Goal: Task Accomplishment & Management: Use online tool/utility

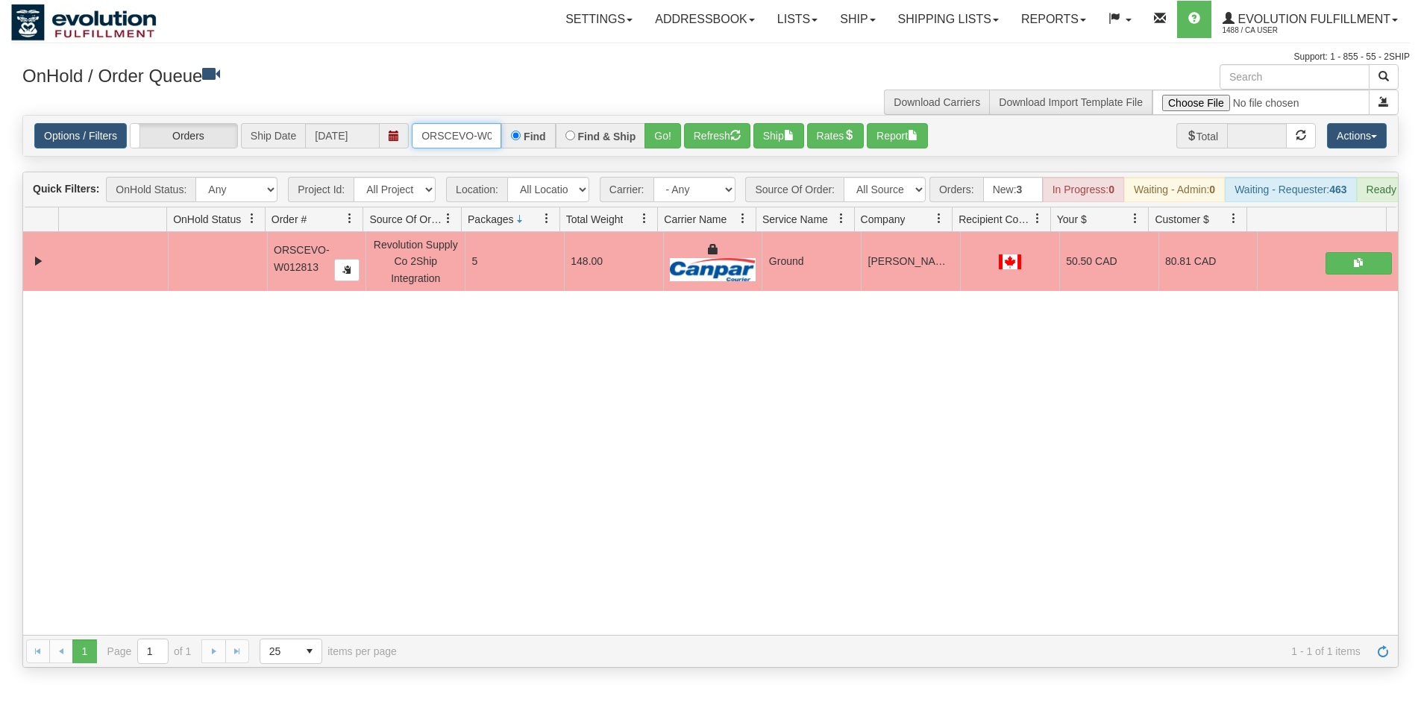
click at [469, 133] on input "ORSCEVO-W012813" at bounding box center [457, 135] width 90 height 25
type input "ORSCEVO-W012822"
click at [663, 145] on button "Go!" at bounding box center [663, 135] width 37 height 25
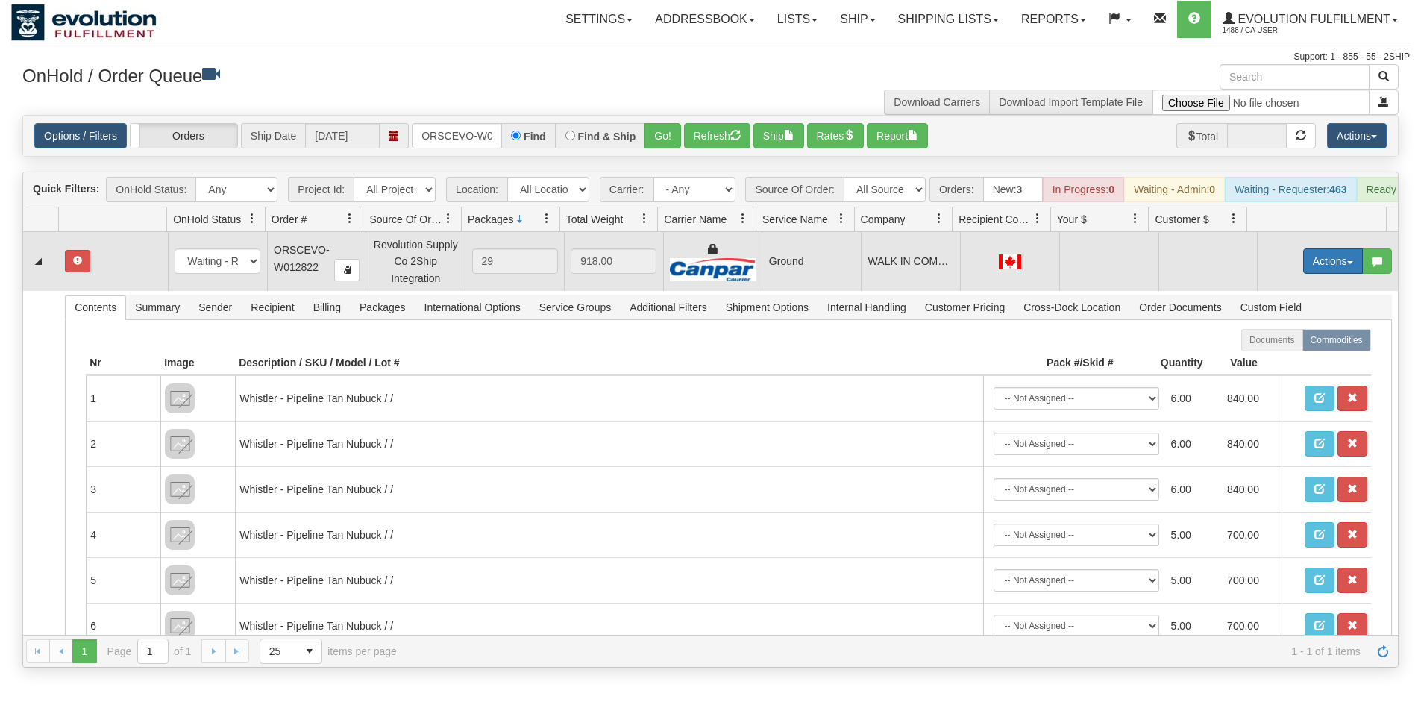
click at [1309, 268] on button "Actions" at bounding box center [1334, 260] width 60 height 25
click at [1294, 299] on link "Open" at bounding box center [1302, 289] width 119 height 19
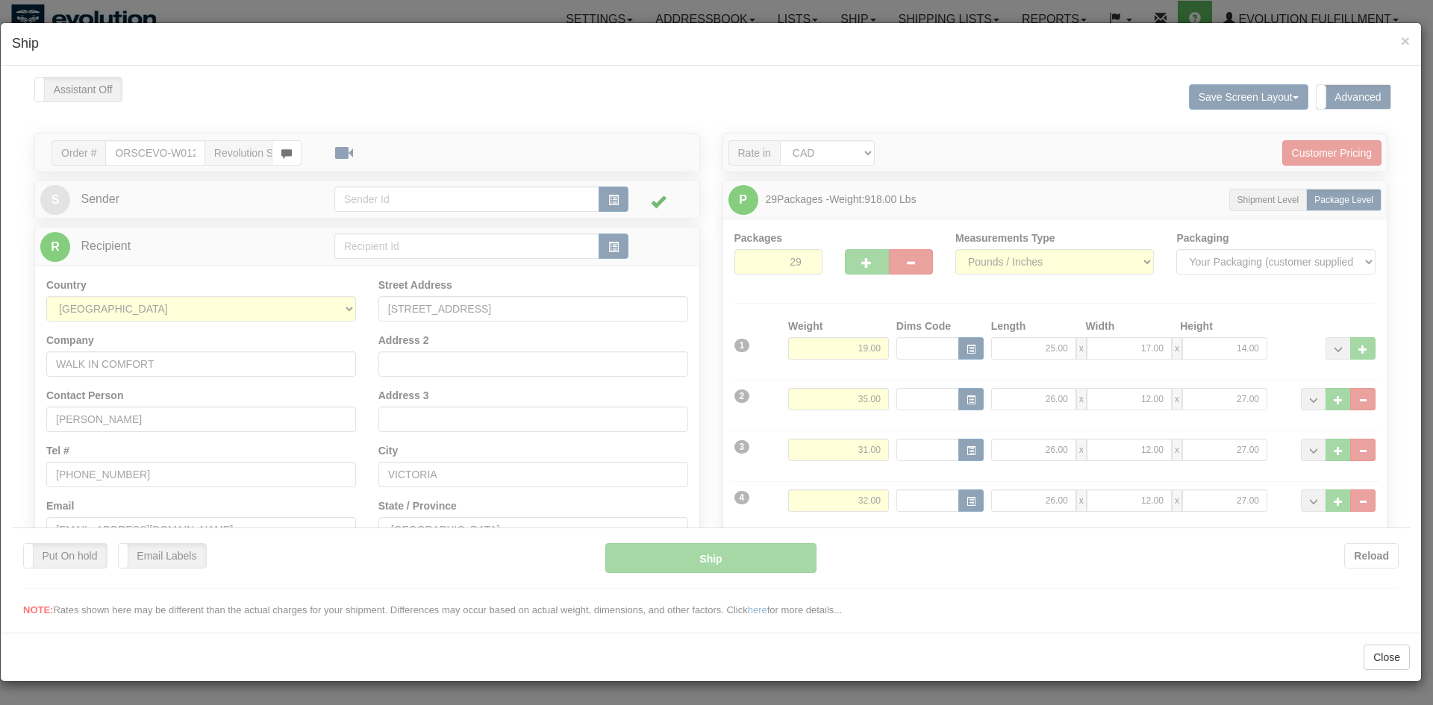
type input "1"
type input "15:29"
type input "16:00"
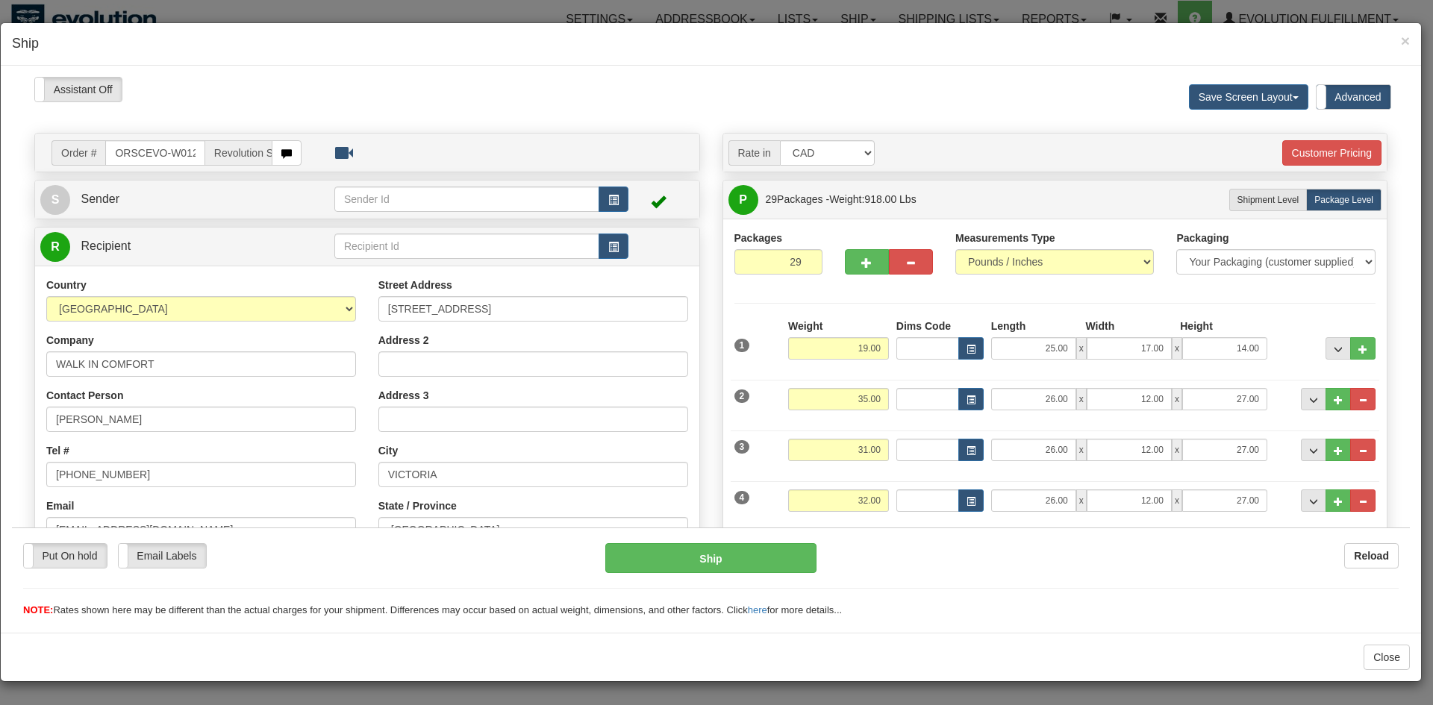
drag, startPoint x: 369, startPoint y: 92, endPoint x: 680, endPoint y: 336, distance: 396.0
click at [369, 92] on div "Assistant On Assistant Off Do a return Do a return" at bounding box center [309, 88] width 573 height 25
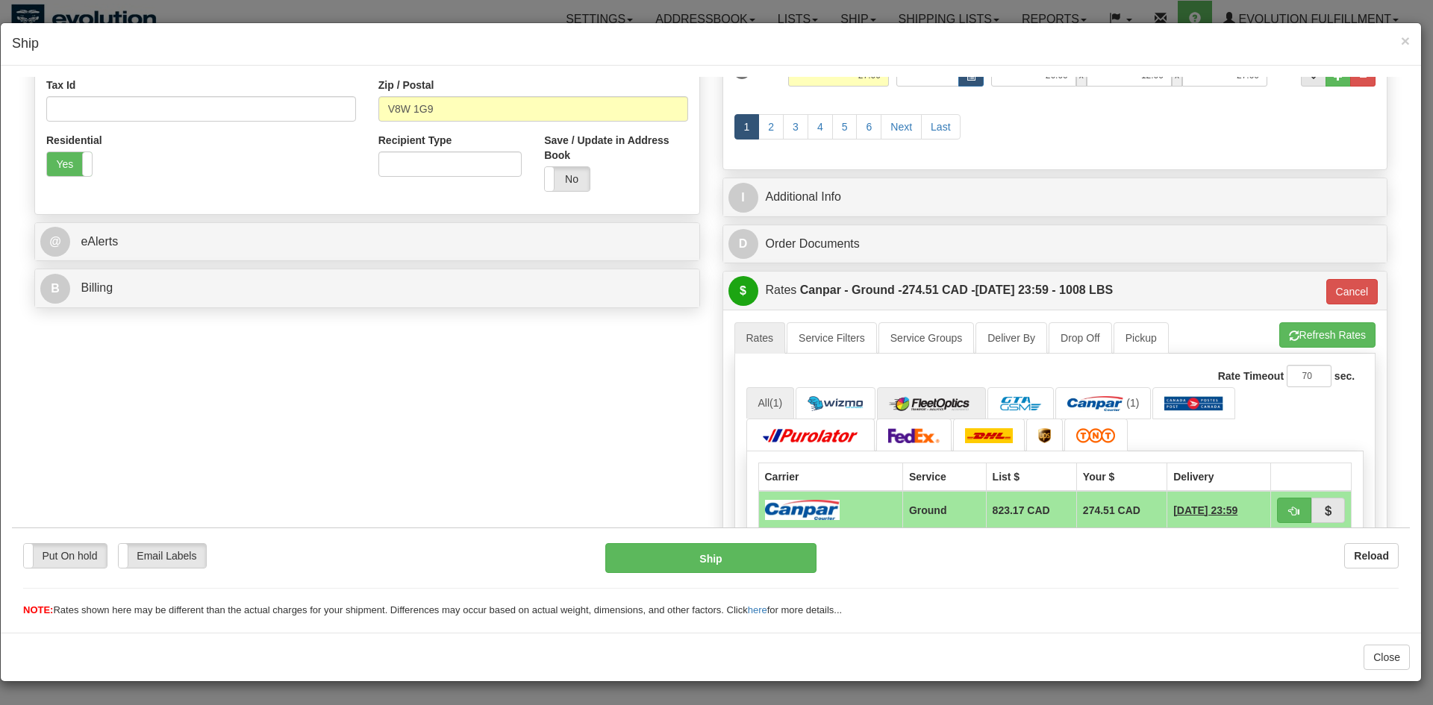
scroll to position [522, 0]
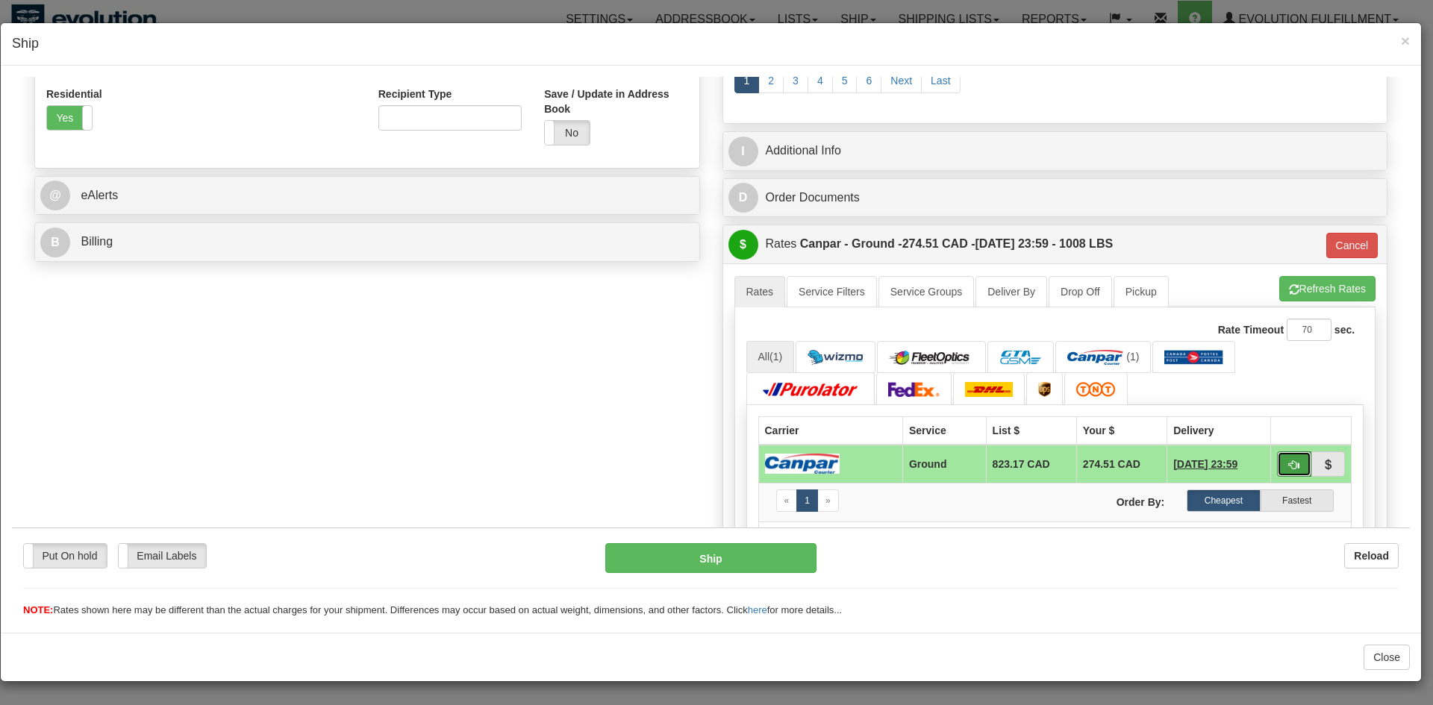
click at [1277, 475] on button "button" at bounding box center [1294, 463] width 34 height 25
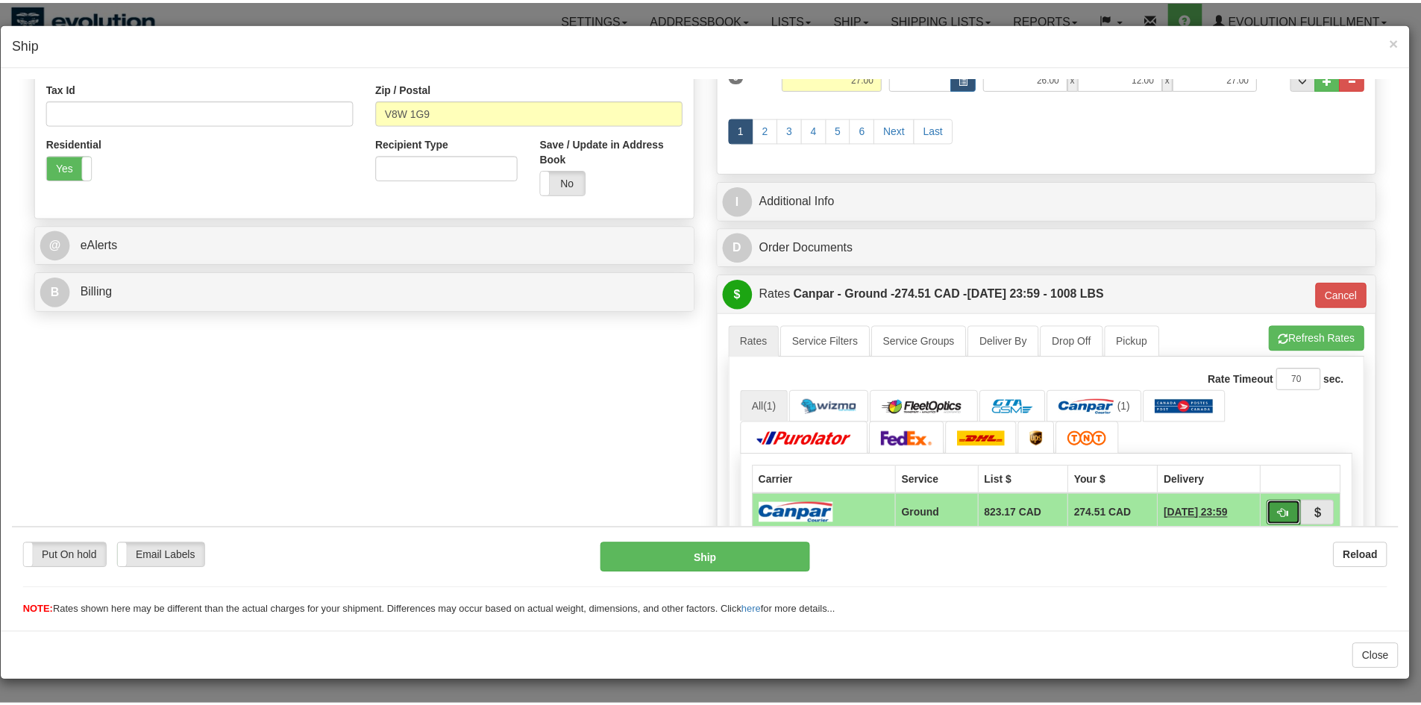
scroll to position [0, 0]
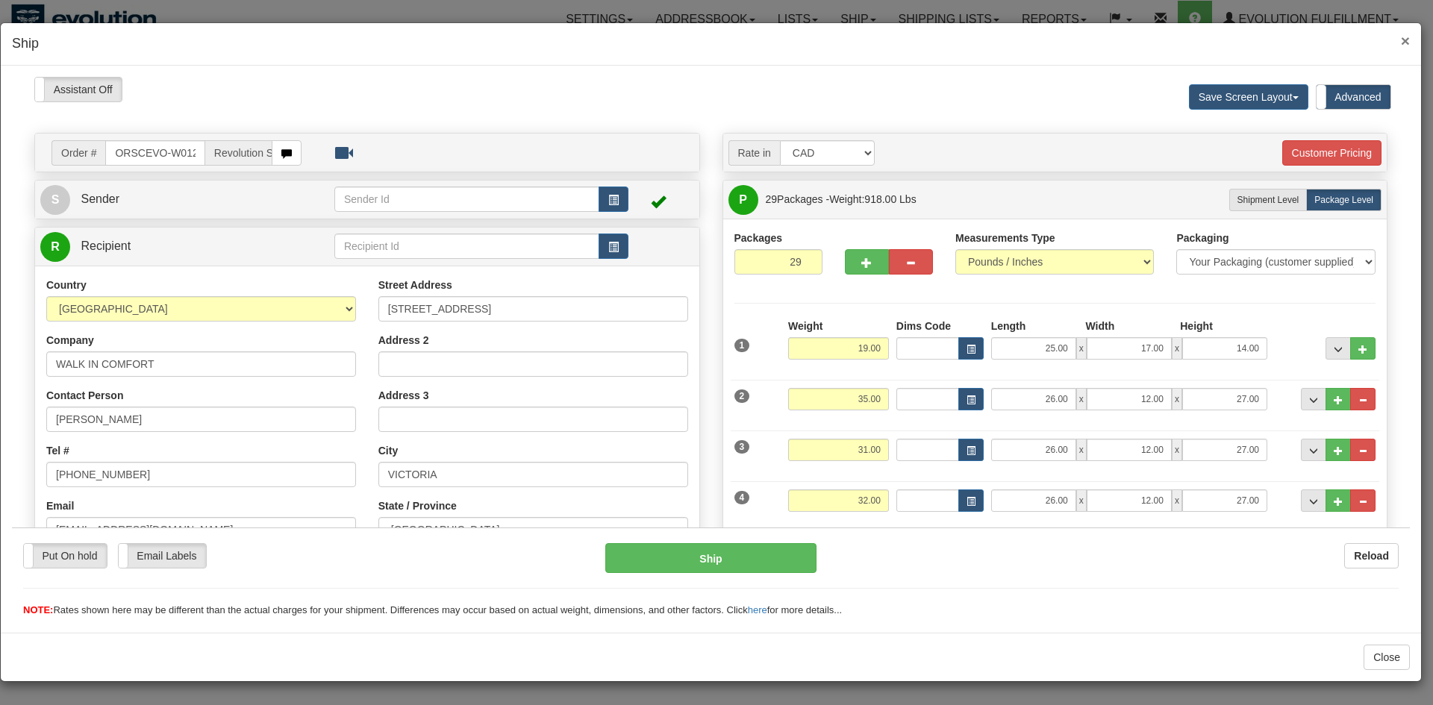
click at [1403, 39] on span "×" at bounding box center [1405, 40] width 9 height 17
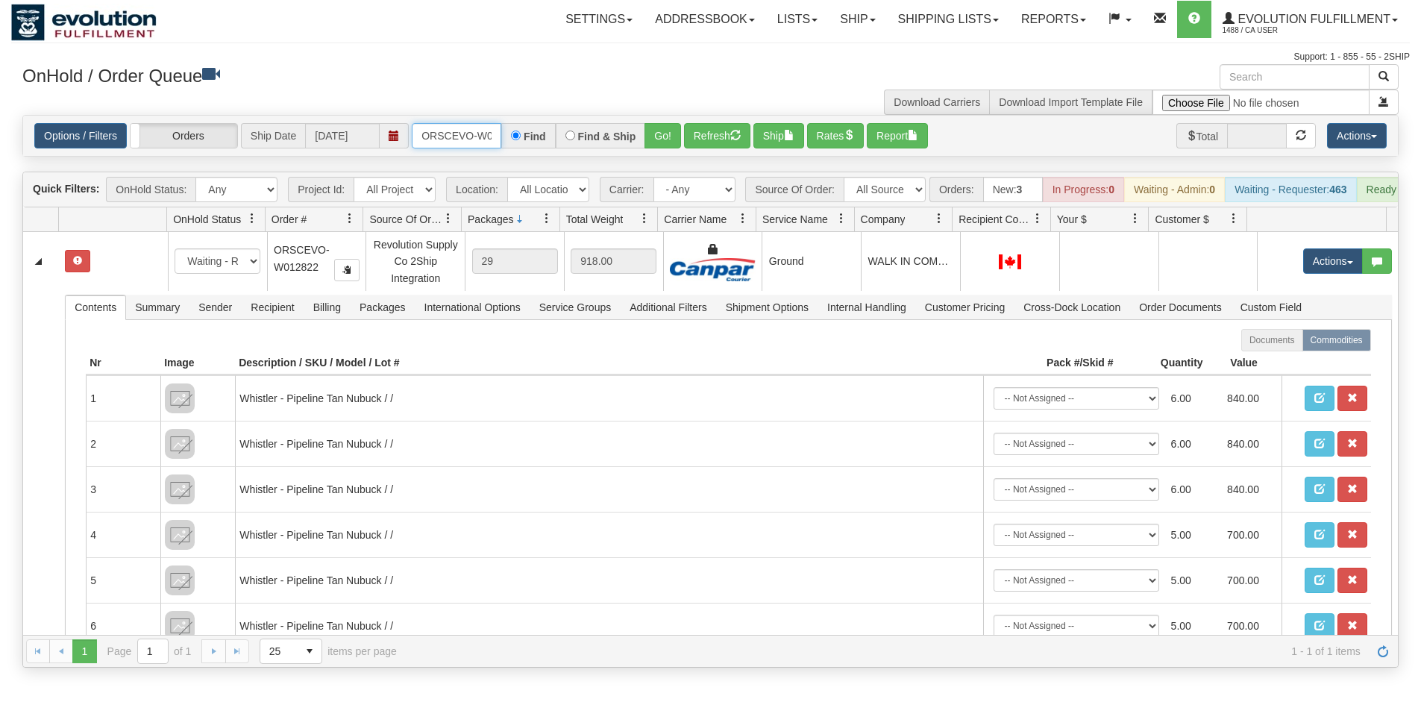
click at [469, 127] on input "ORSCEVO-W012822" at bounding box center [457, 135] width 90 height 25
click at [671, 143] on div "Options / Filters Group Shipments Orders Ship Date [DATE] oGF3WC87742-1 Find Fi…" at bounding box center [710, 135] width 1353 height 25
click at [654, 138] on button "Go!" at bounding box center [663, 135] width 37 height 25
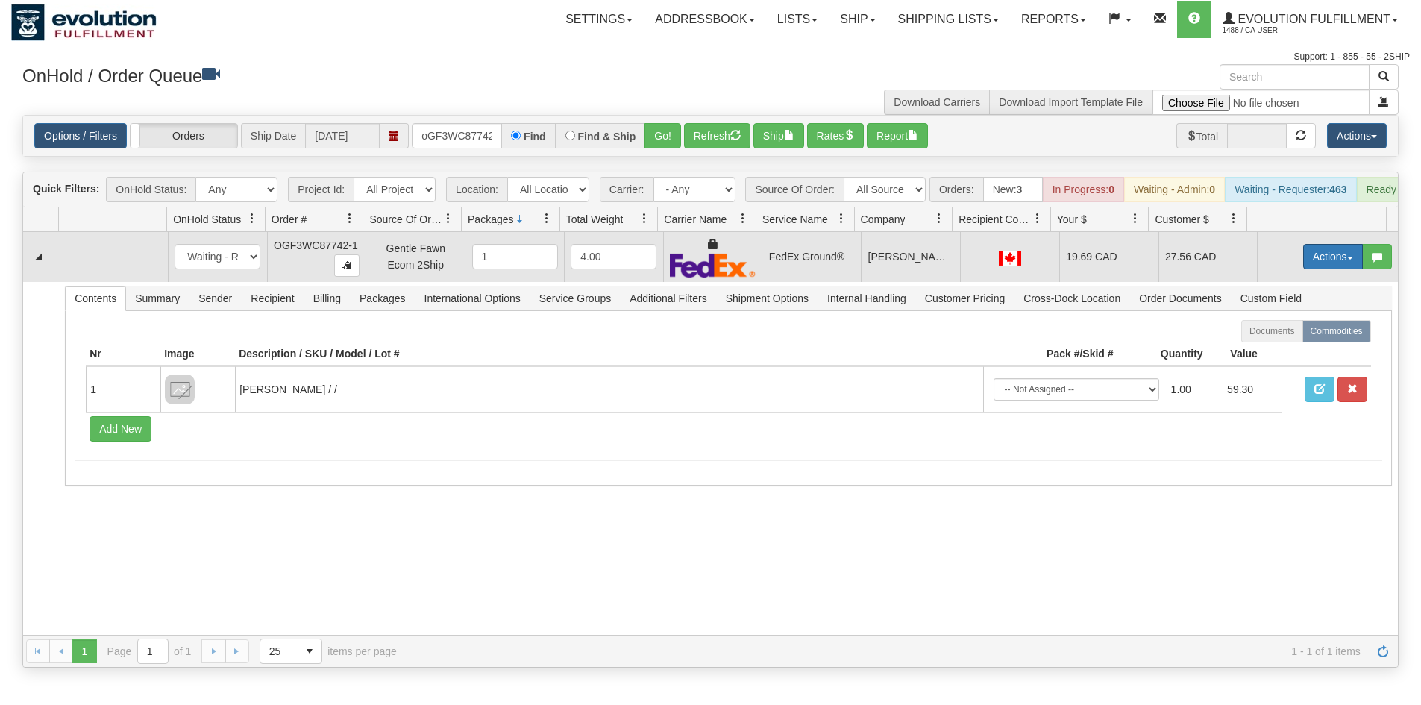
click at [1315, 269] on button "Actions" at bounding box center [1334, 256] width 60 height 25
click at [1302, 348] on link "Ship" at bounding box center [1302, 343] width 119 height 19
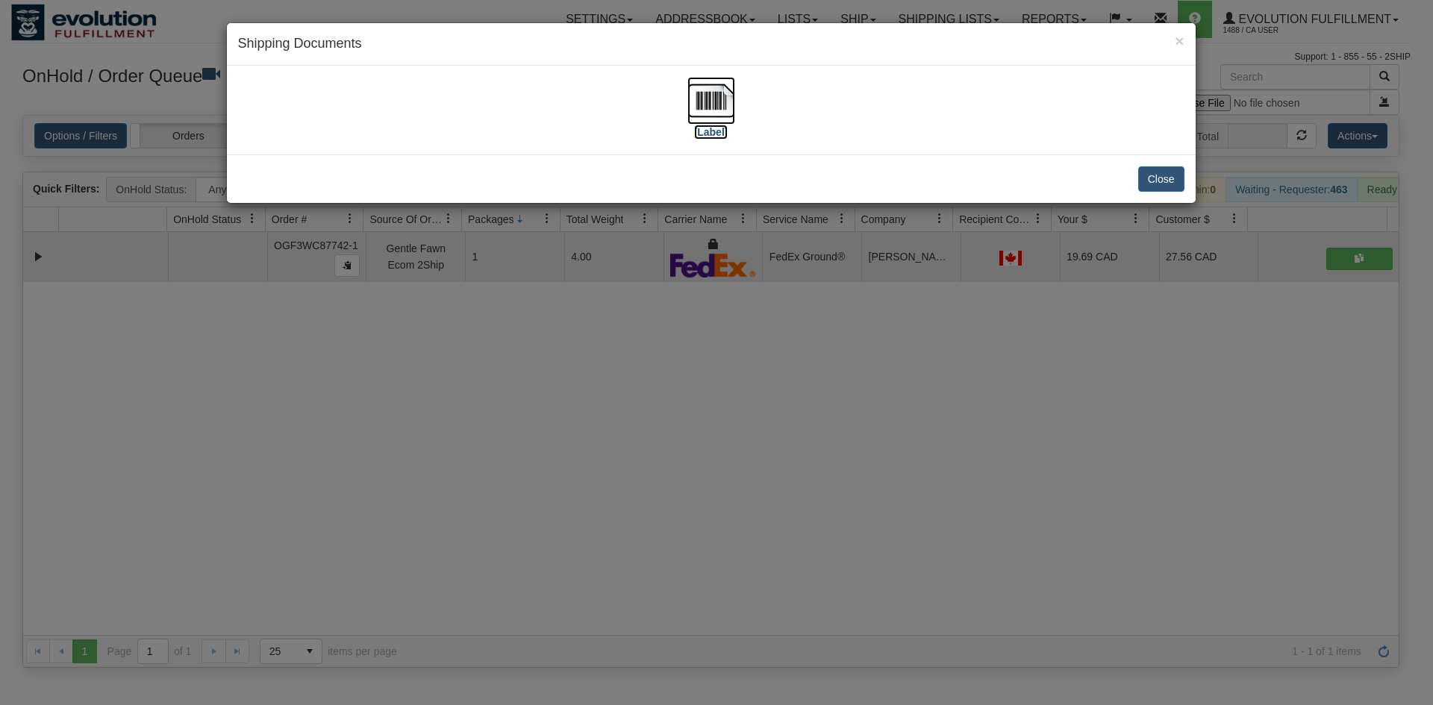
click at [729, 106] on img at bounding box center [711, 101] width 48 height 48
click at [353, 426] on div "× Shipping Documents [Label] Close" at bounding box center [716, 352] width 1433 height 705
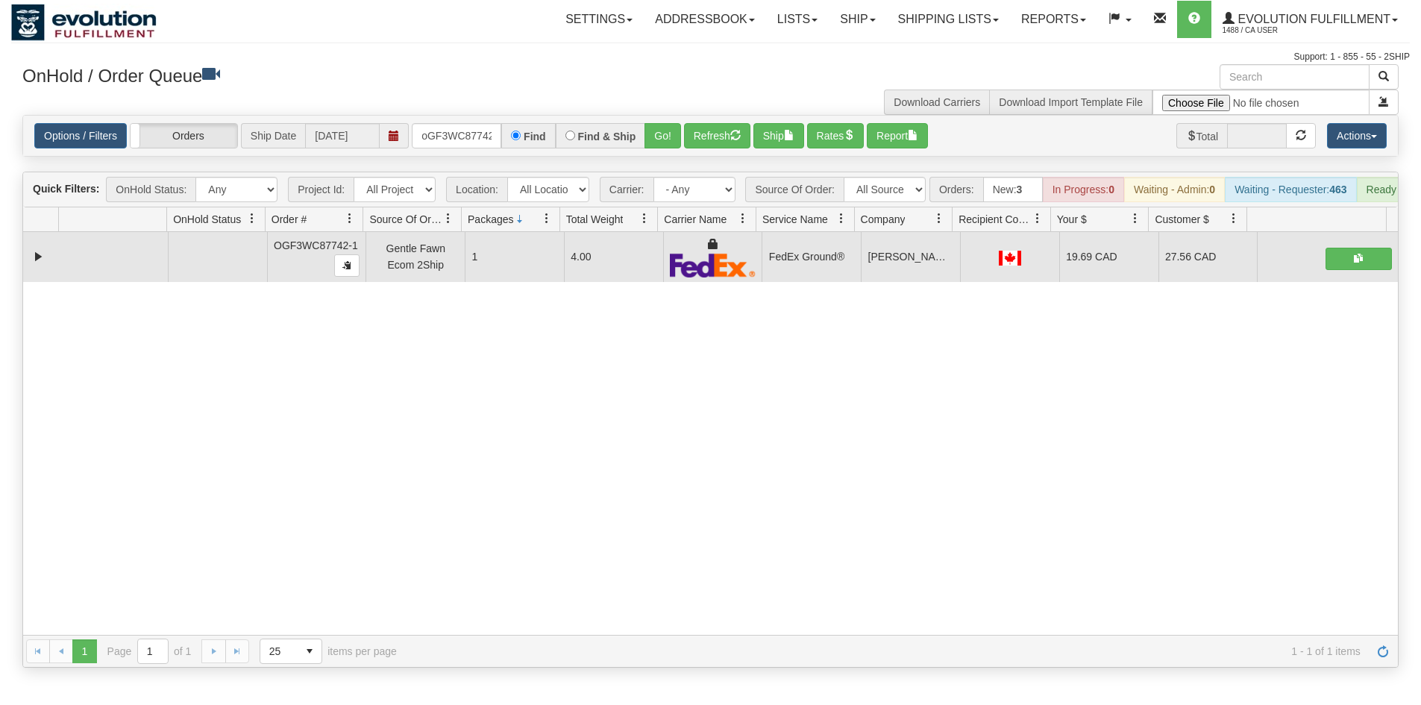
click at [472, 151] on div "Options / Filters Group Shipments Orders Ship Date [DATE] oGF3WC87742-1 Find Fi…" at bounding box center [710, 136] width 1375 height 40
click at [474, 135] on input "oGF3WC87742-1" at bounding box center [457, 135] width 90 height 25
click at [649, 132] on button "Go!" at bounding box center [663, 135] width 37 height 25
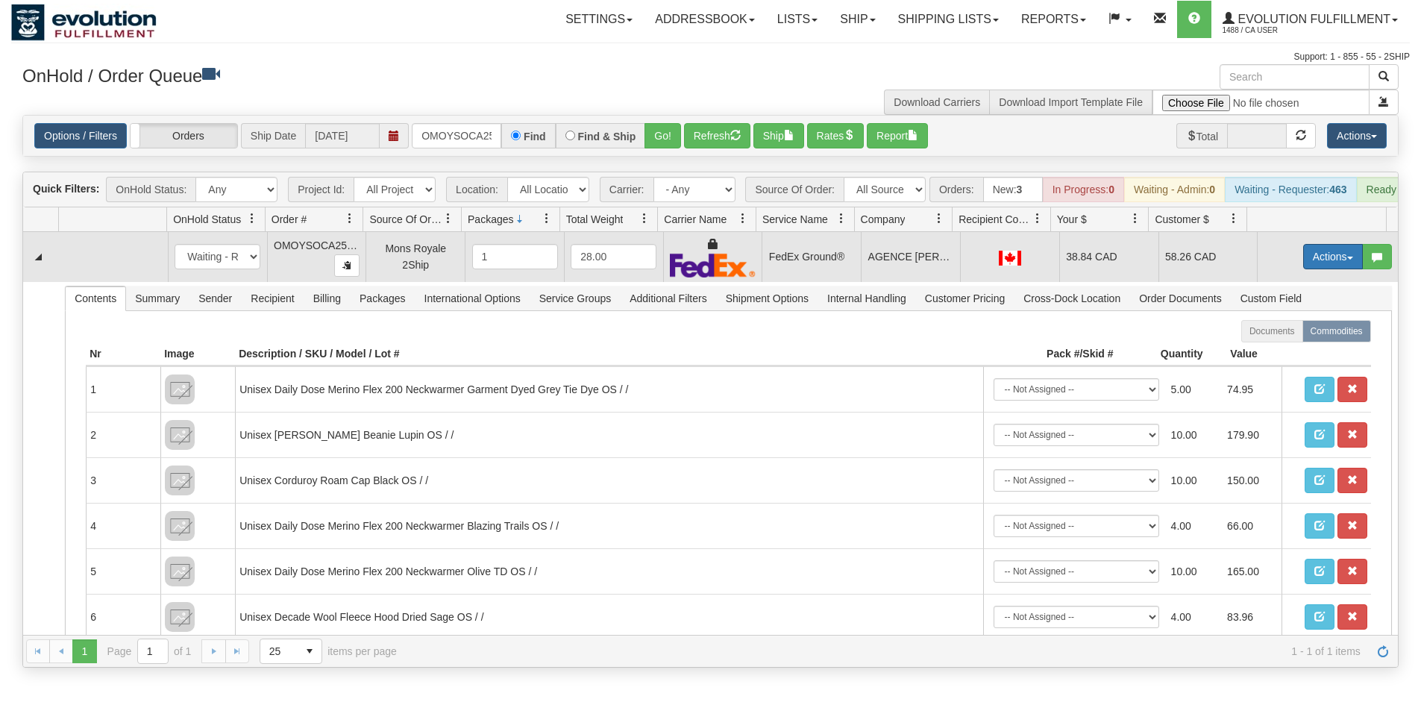
click at [1328, 269] on button "Actions" at bounding box center [1334, 256] width 60 height 25
click at [1292, 353] on link "Ship" at bounding box center [1302, 343] width 119 height 19
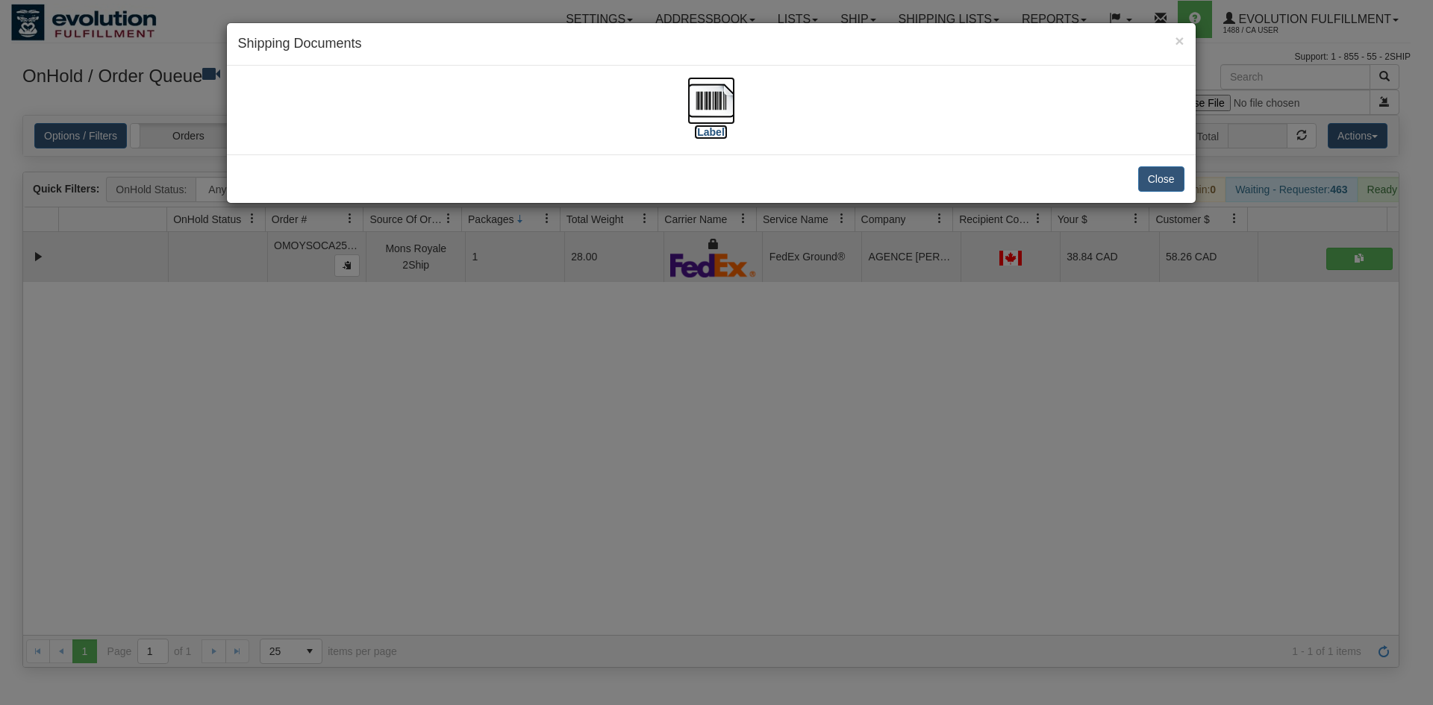
click at [696, 116] on img at bounding box center [711, 101] width 48 height 48
click at [913, 322] on div "× Shipping Documents [Label] Close" at bounding box center [716, 352] width 1433 height 705
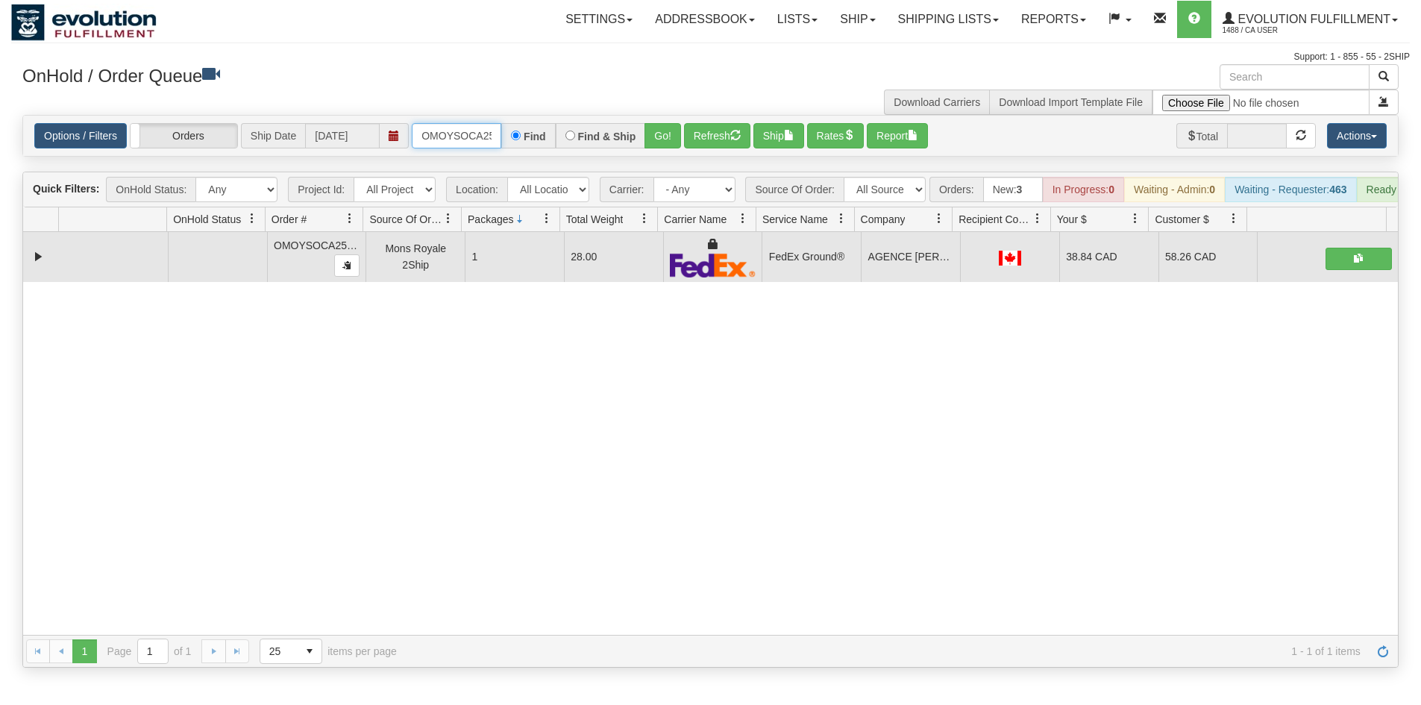
click at [472, 127] on input "OMOYSOCA25523" at bounding box center [457, 135] width 90 height 25
click at [653, 128] on button "Go!" at bounding box center [663, 135] width 37 height 25
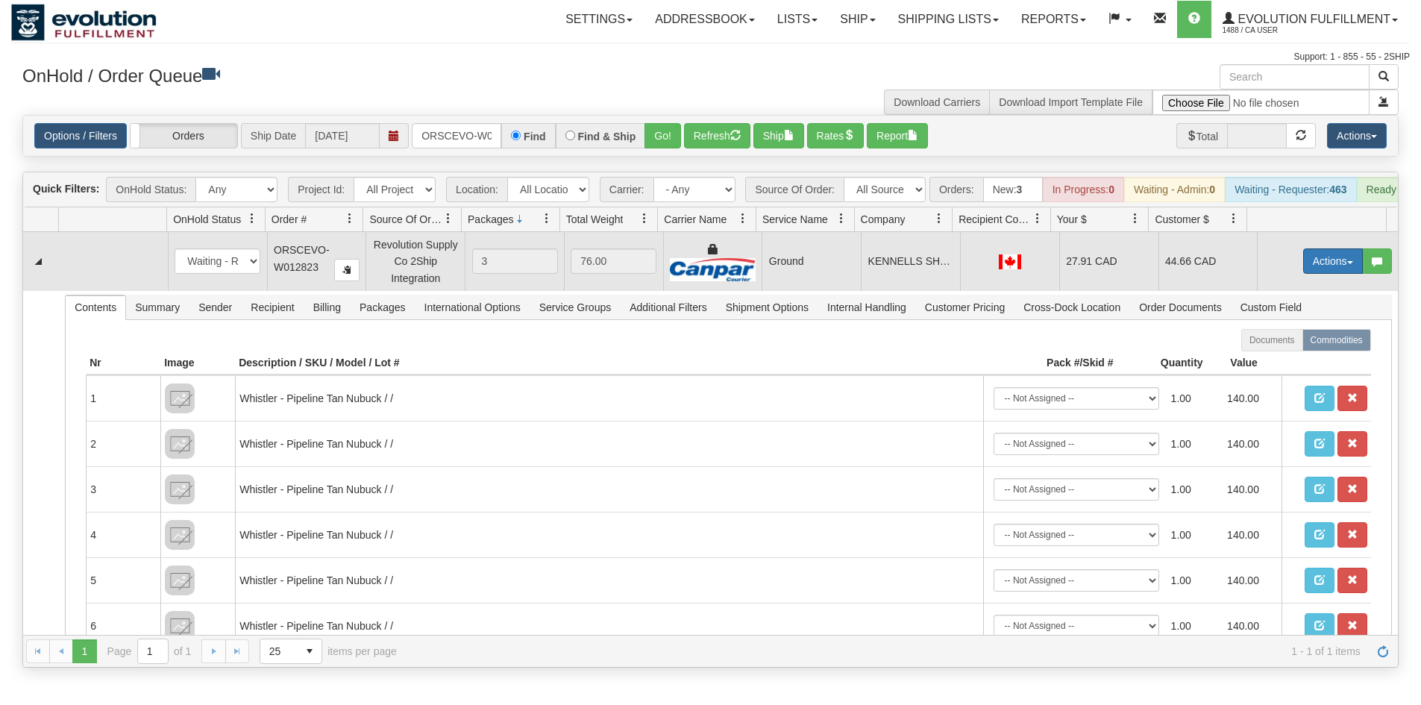
click at [1304, 274] on button "Actions" at bounding box center [1334, 260] width 60 height 25
click at [1264, 354] on span "Ship" at bounding box center [1273, 348] width 31 height 12
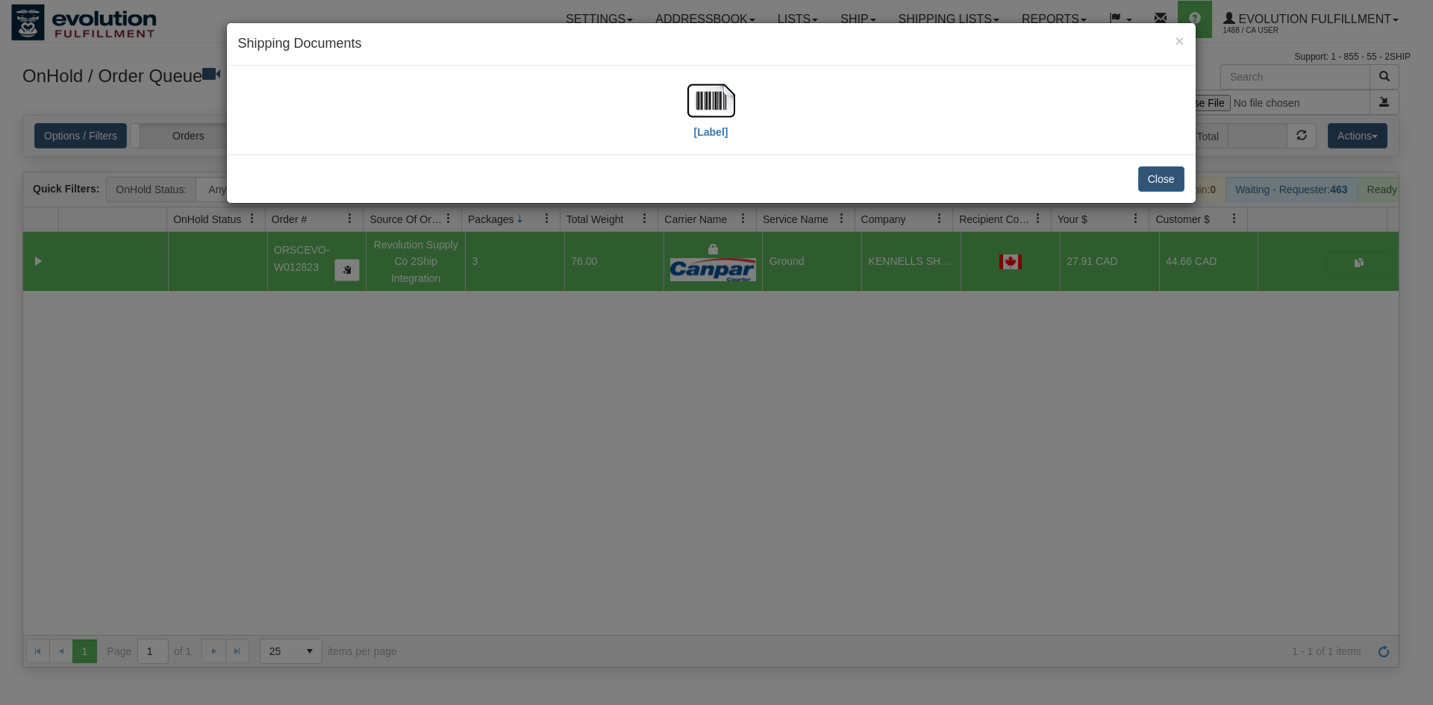
click at [707, 74] on div "[Label]" at bounding box center [711, 110] width 969 height 89
click at [690, 147] on div "[Label]" at bounding box center [711, 110] width 969 height 89
click at [701, 127] on label "[Label]" at bounding box center [711, 132] width 34 height 15
drag, startPoint x: 389, startPoint y: 476, endPoint x: 448, endPoint y: 190, distance: 292.7
click at [392, 467] on div "× Shipping Documents [Label] Close" at bounding box center [716, 352] width 1433 height 705
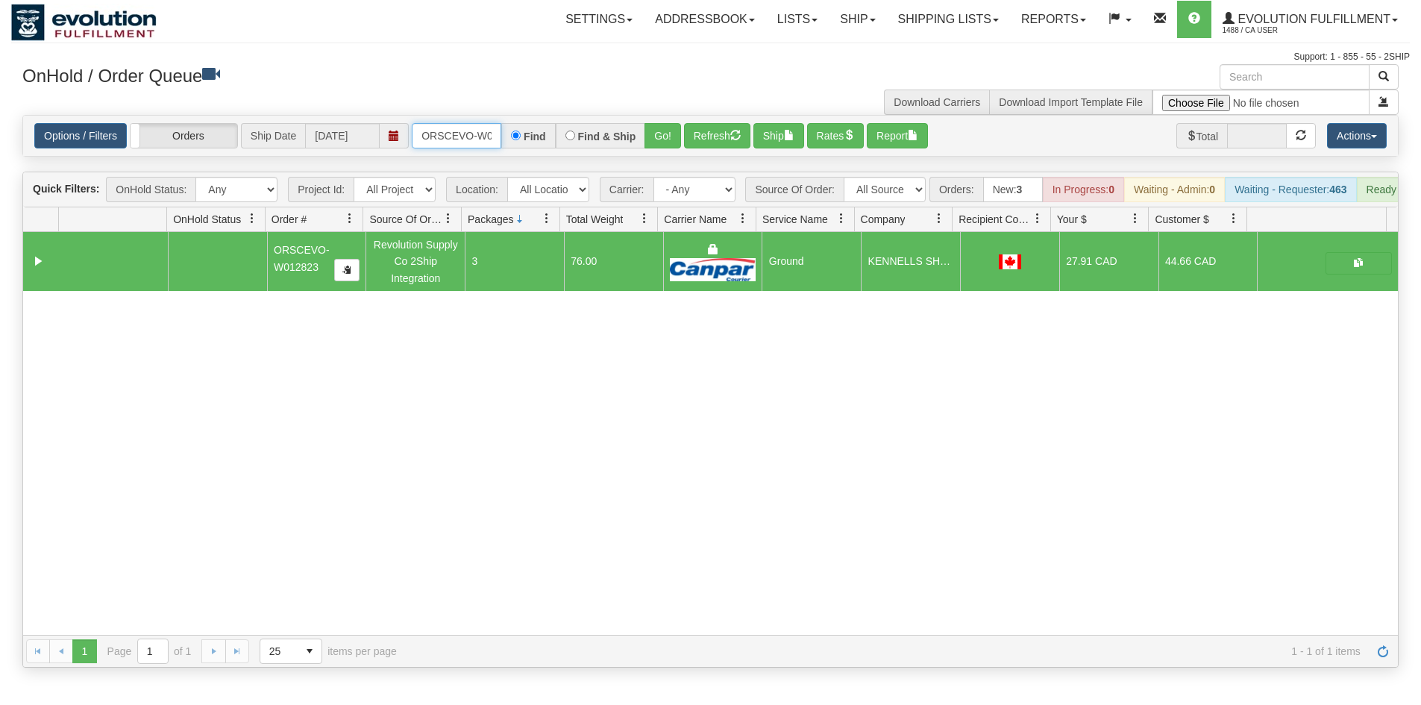
click at [470, 140] on input "ORSCEVO-W012823" at bounding box center [457, 135] width 90 height 25
click at [651, 140] on button "Go!" at bounding box center [663, 135] width 37 height 25
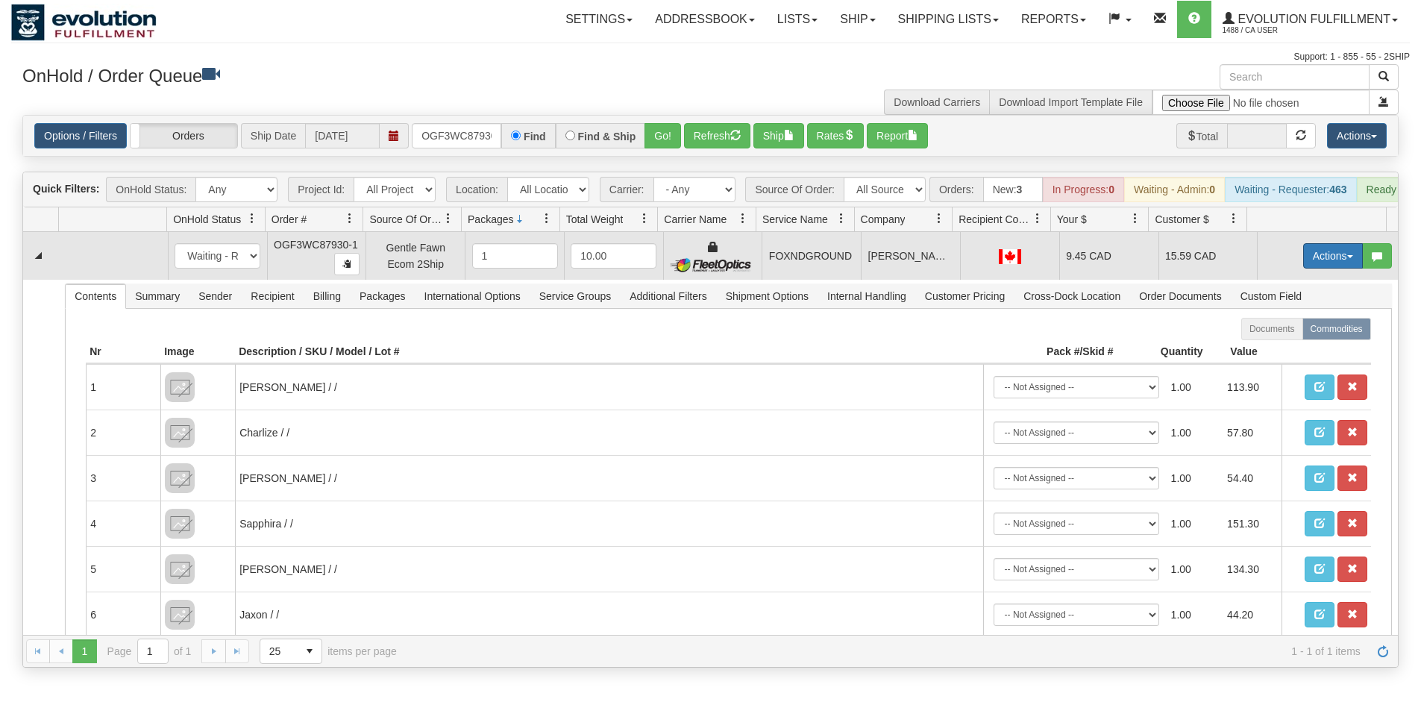
click at [1309, 269] on button "Actions" at bounding box center [1334, 255] width 60 height 25
click at [1271, 348] on span "Ship" at bounding box center [1273, 343] width 31 height 12
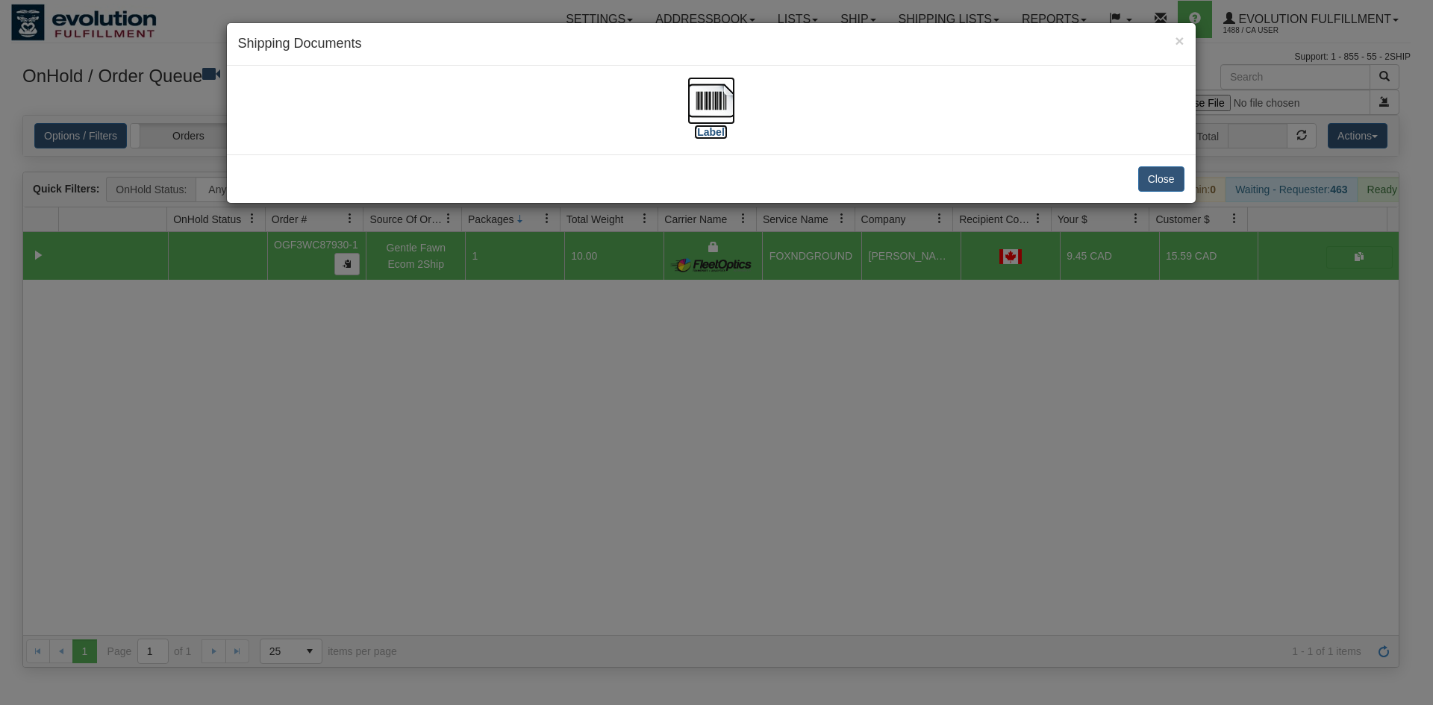
click at [716, 115] on img at bounding box center [711, 101] width 48 height 48
click at [507, 575] on div "× Shipping Documents [Label] Close" at bounding box center [716, 352] width 1433 height 705
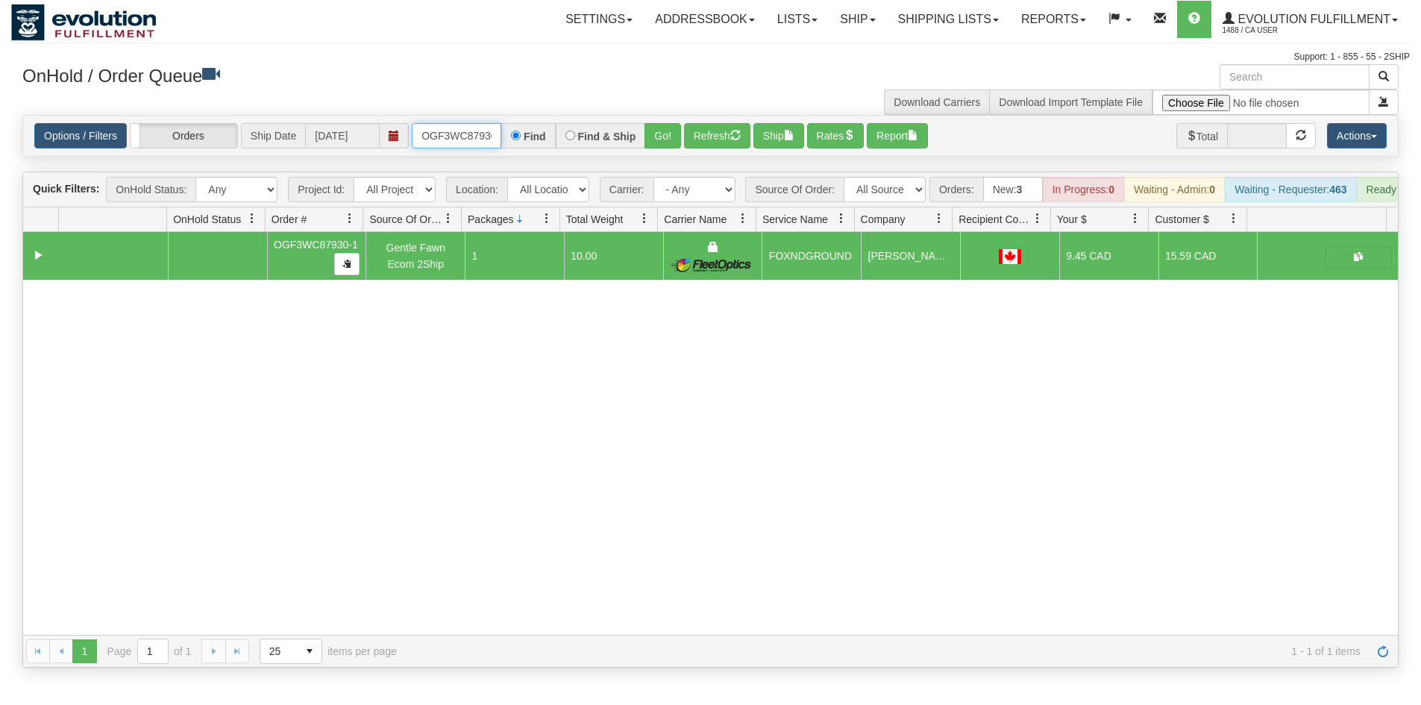
click at [472, 143] on input "OGF3WC87930-1" at bounding box center [457, 135] width 90 height 25
drag, startPoint x: 622, startPoint y: 451, endPoint x: 622, endPoint y: 439, distance: 11.9
click at [622, 447] on div "31713687 EVOLUTION V3 91338581 91338582 OGF3WC87930-1 Gentle Fawn Ecom 2Ship 1 …" at bounding box center [710, 433] width 1375 height 403
click at [454, 140] on input "OGF3WC87930-1" at bounding box center [457, 135] width 90 height 25
type input "OGF3WC87970-1"
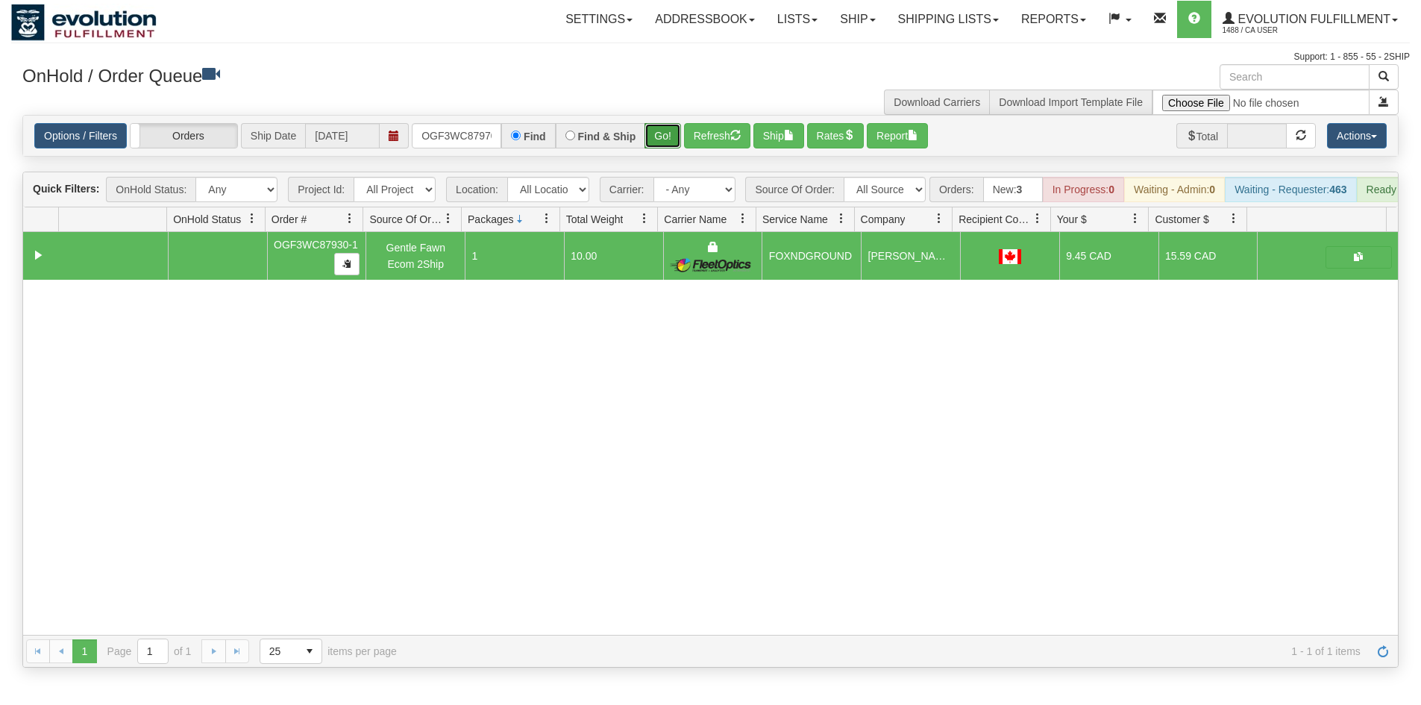
click at [655, 133] on button "Go!" at bounding box center [663, 135] width 37 height 25
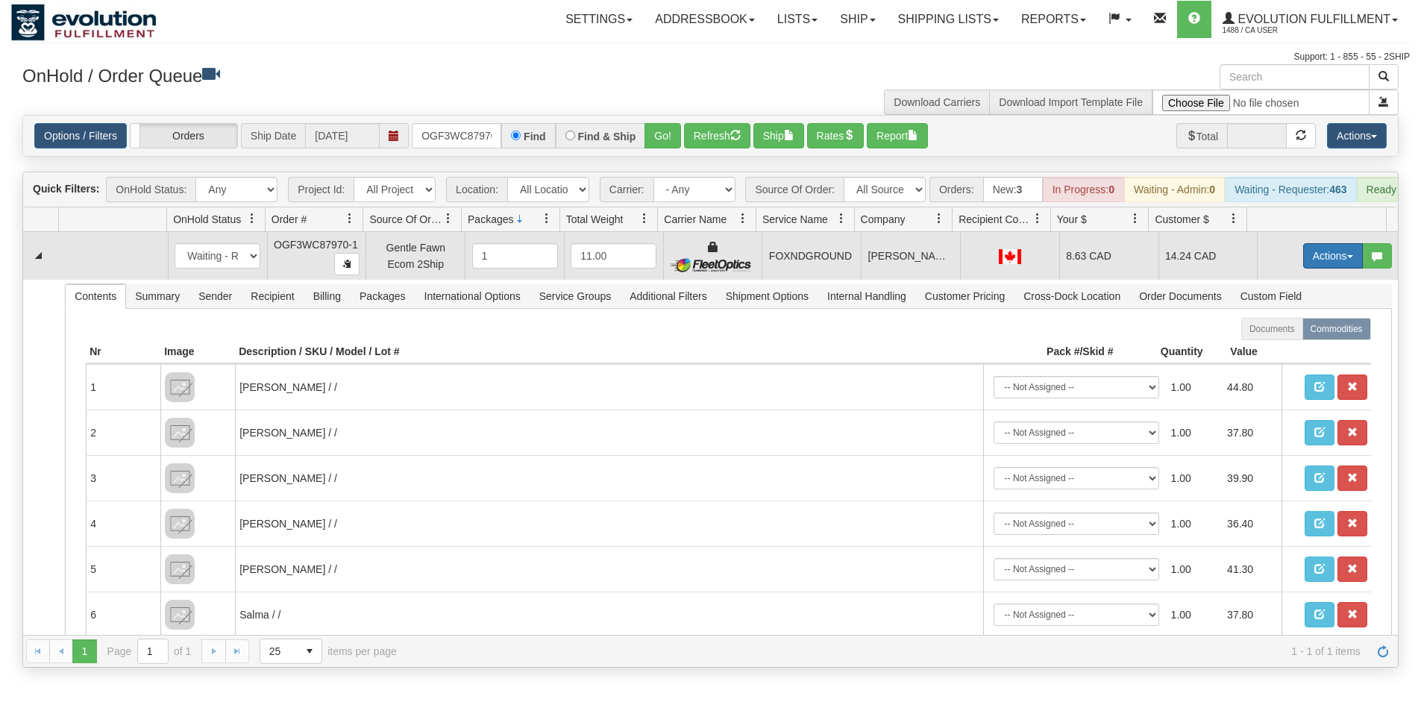
click at [1315, 263] on button "Actions" at bounding box center [1334, 255] width 60 height 25
click at [1267, 348] on span "Ship" at bounding box center [1273, 343] width 31 height 12
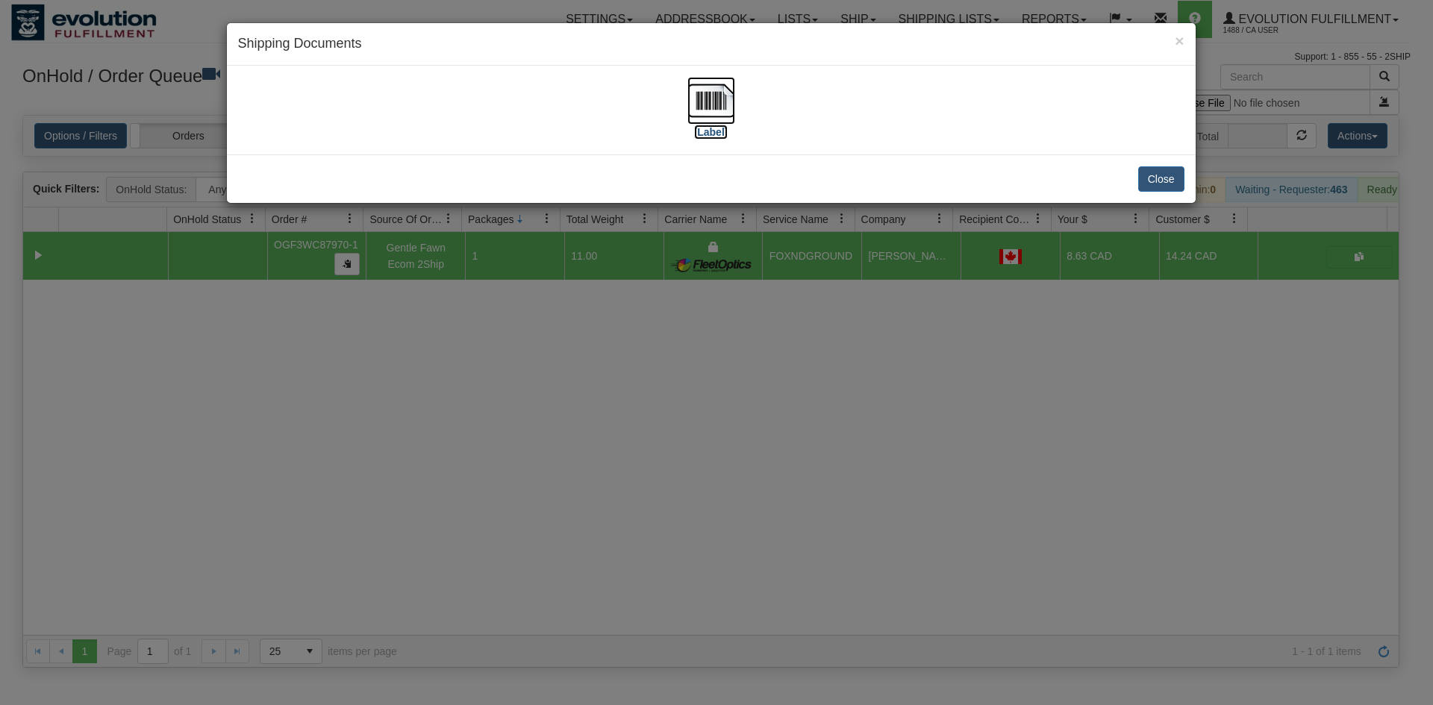
click at [695, 111] on img at bounding box center [711, 101] width 48 height 48
